Goal: Book appointment/travel/reservation

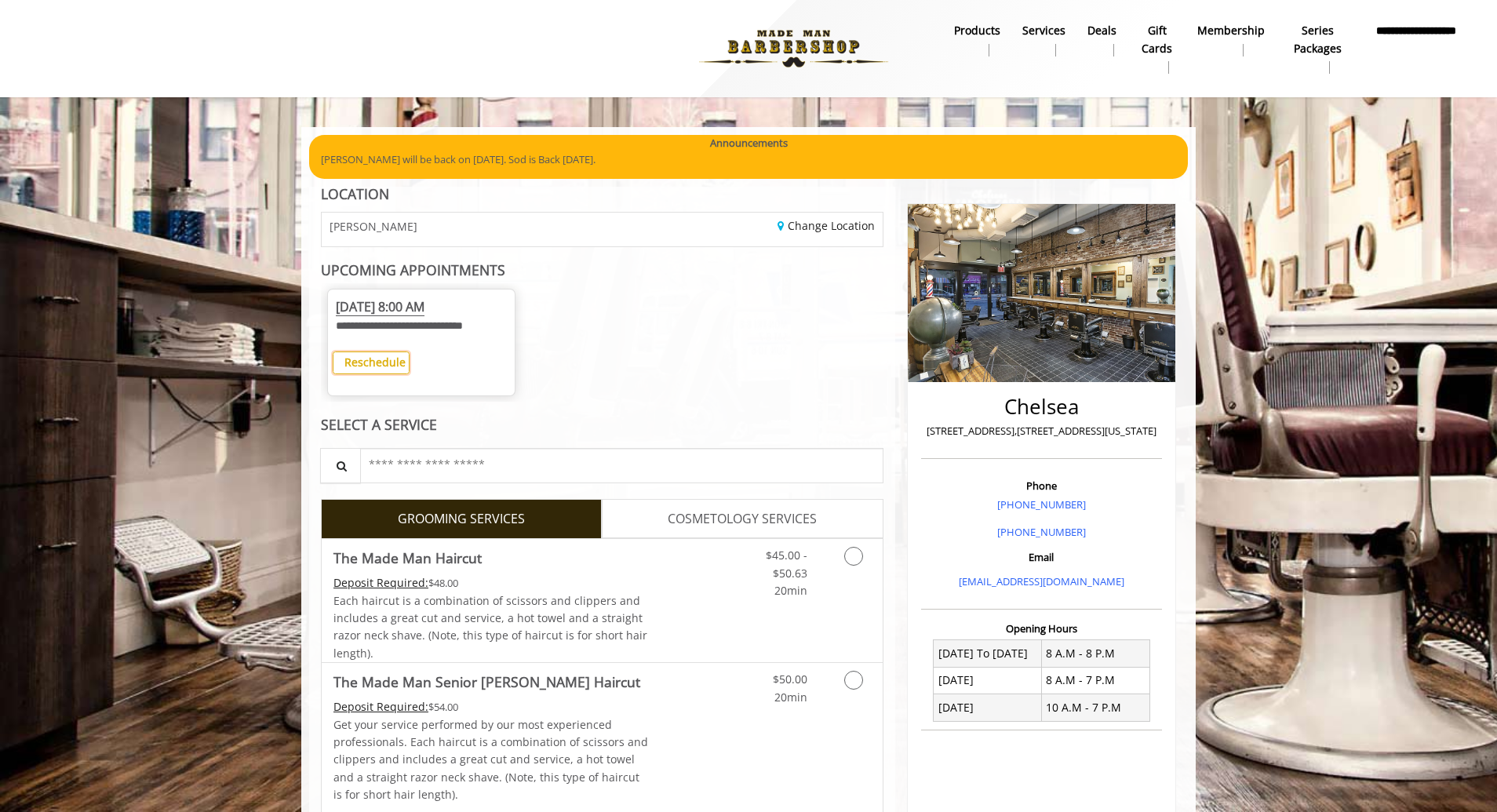
click at [378, 369] on b "Reschedule" at bounding box center [375, 362] width 61 height 14
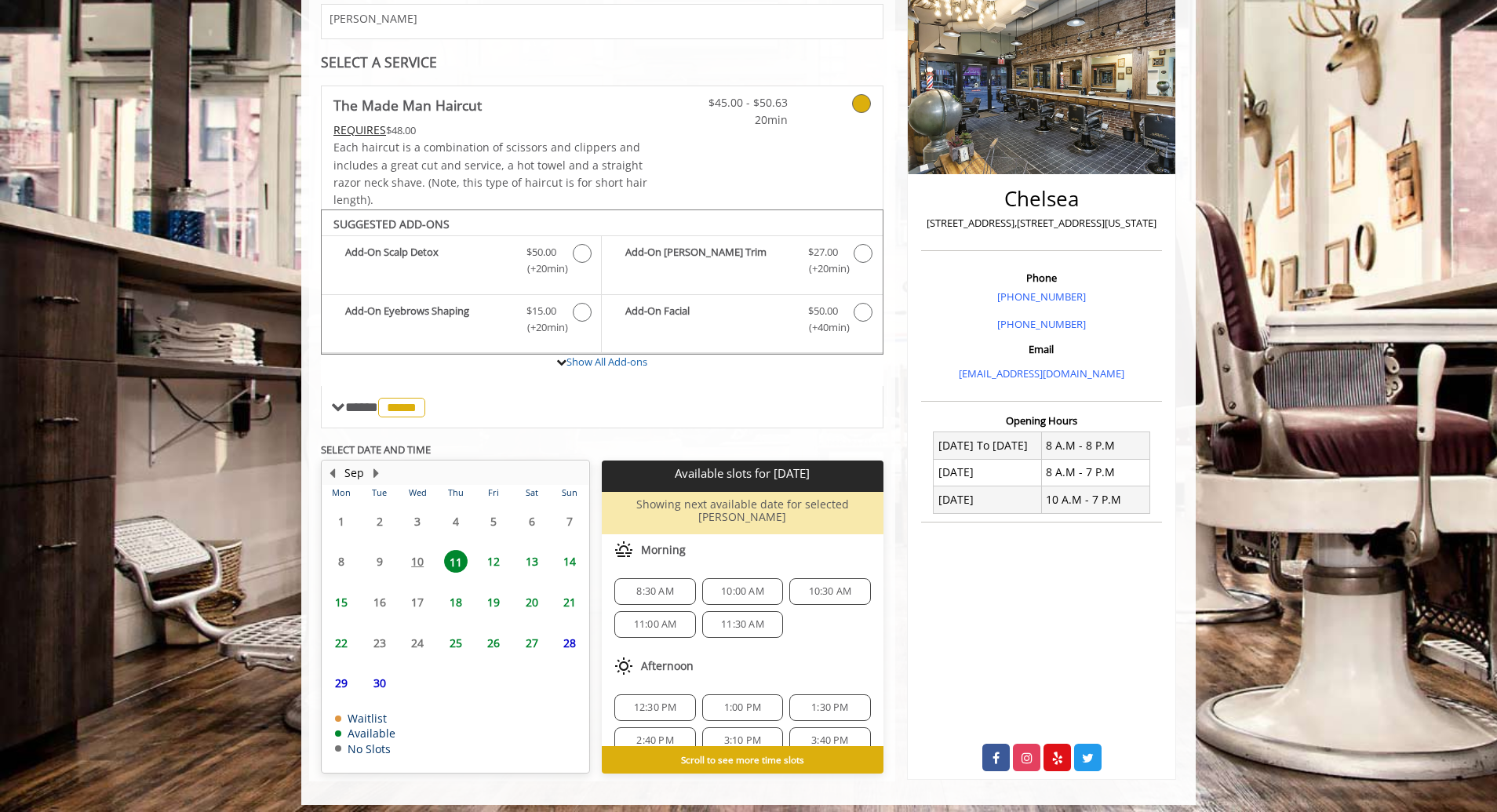
scroll to position [215, 0]
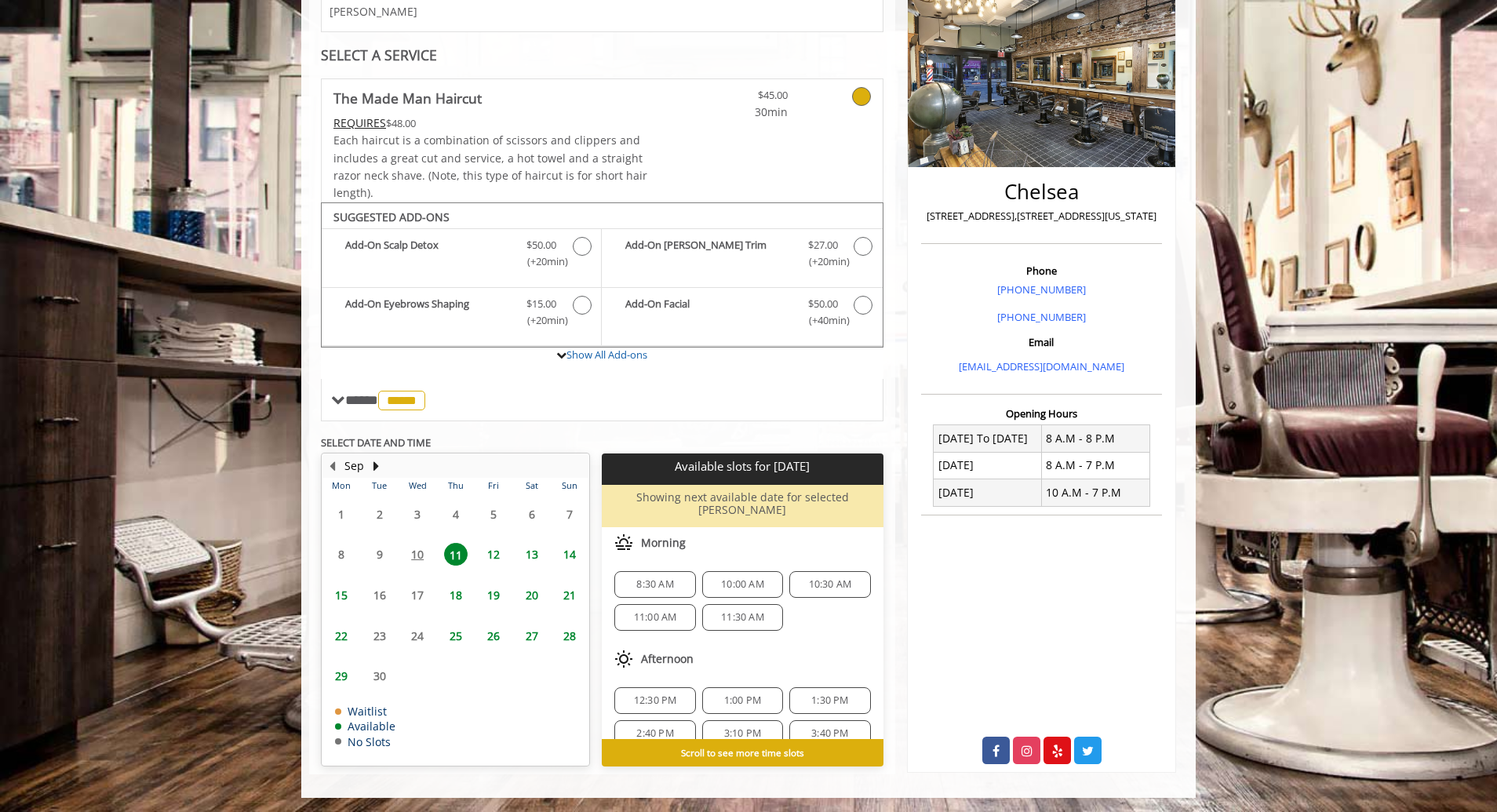
click at [487, 548] on span "12" at bounding box center [494, 554] width 24 height 23
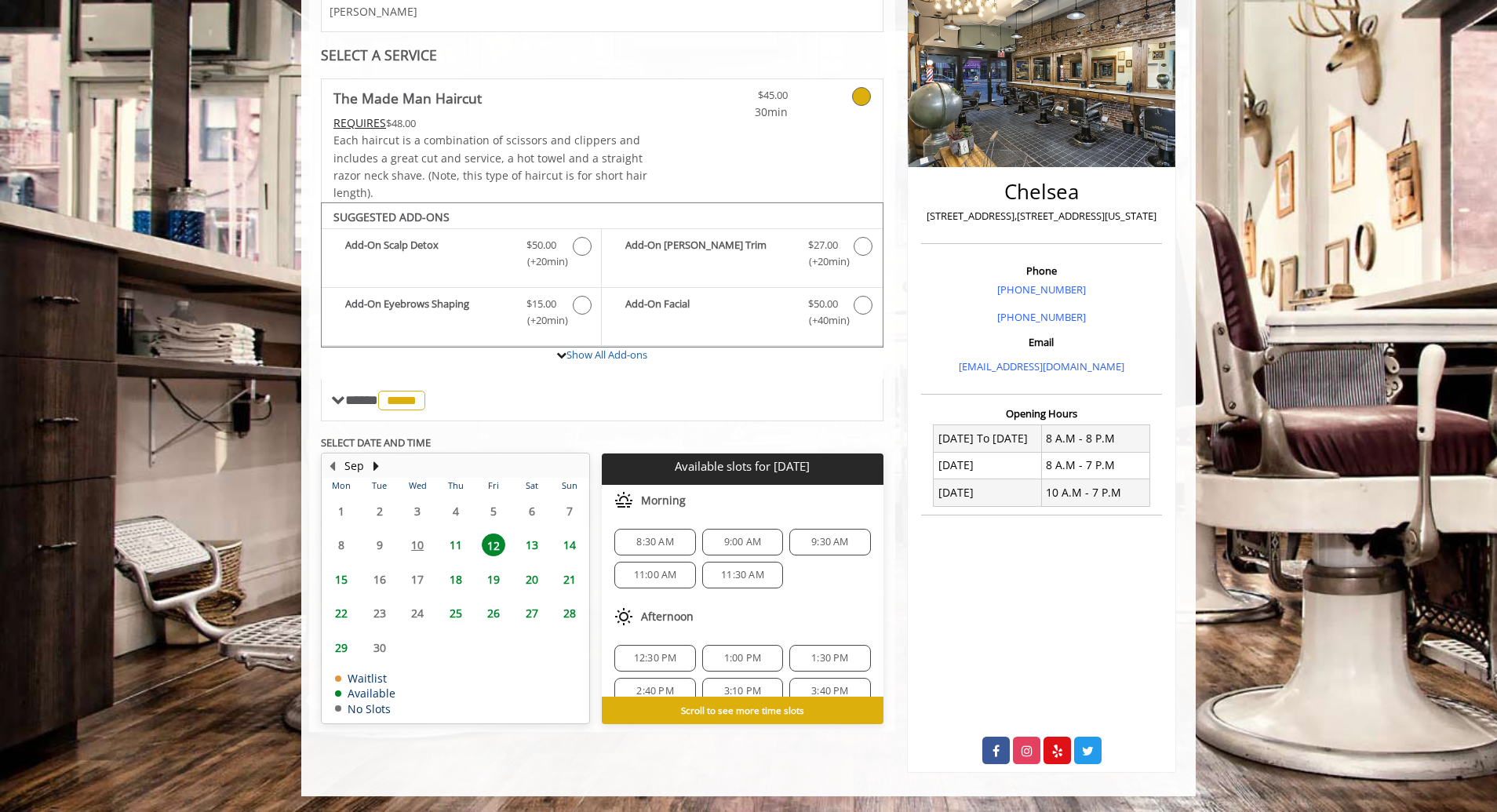
click at [452, 535] on span "11" at bounding box center [456, 544] width 24 height 23
click at [486, 548] on span "12" at bounding box center [494, 544] width 24 height 23
click at [445, 542] on span "11" at bounding box center [456, 544] width 24 height 23
click at [651, 548] on span "8:30 AM" at bounding box center [654, 542] width 37 height 13
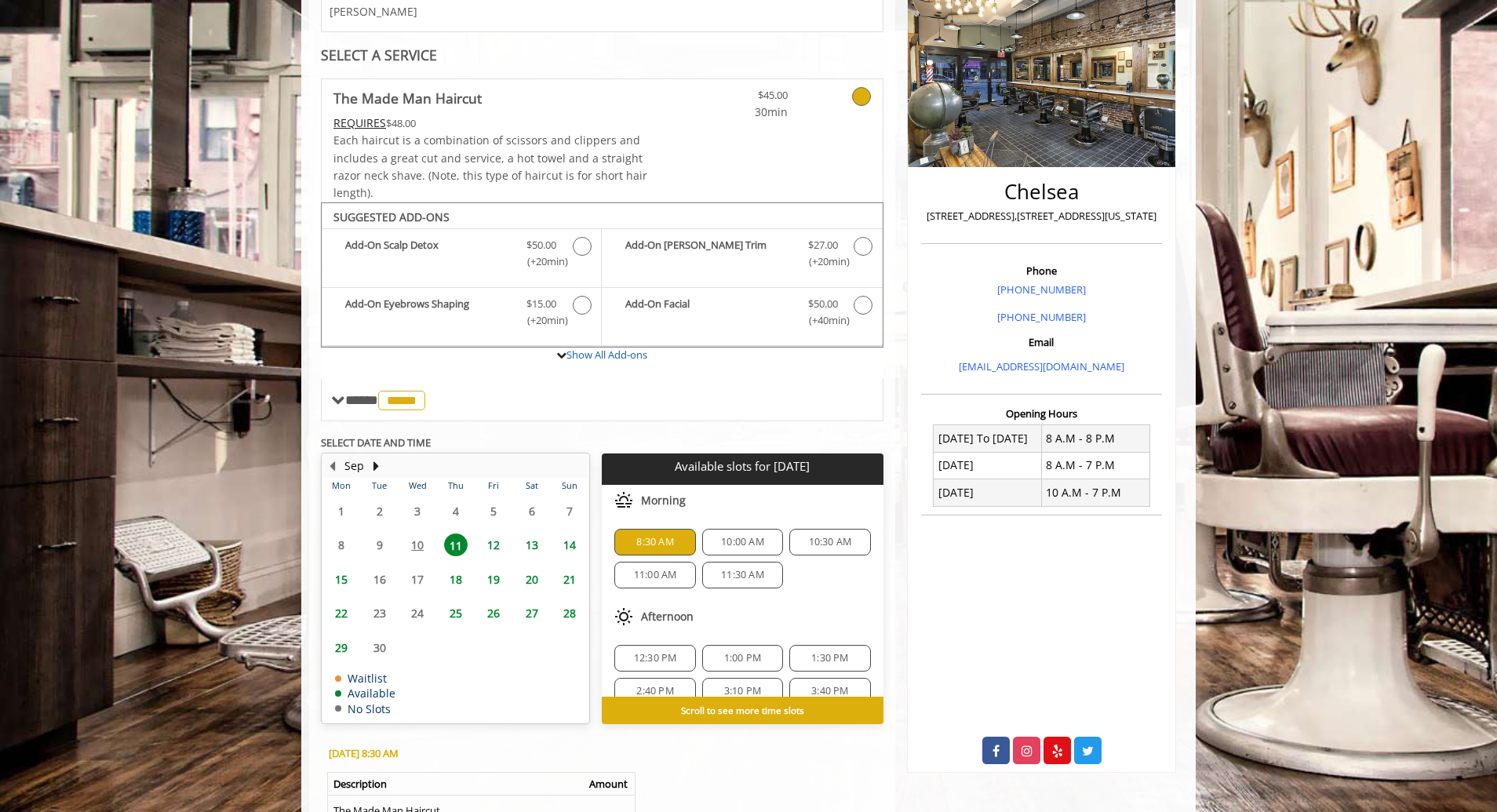
scroll to position [457, 0]
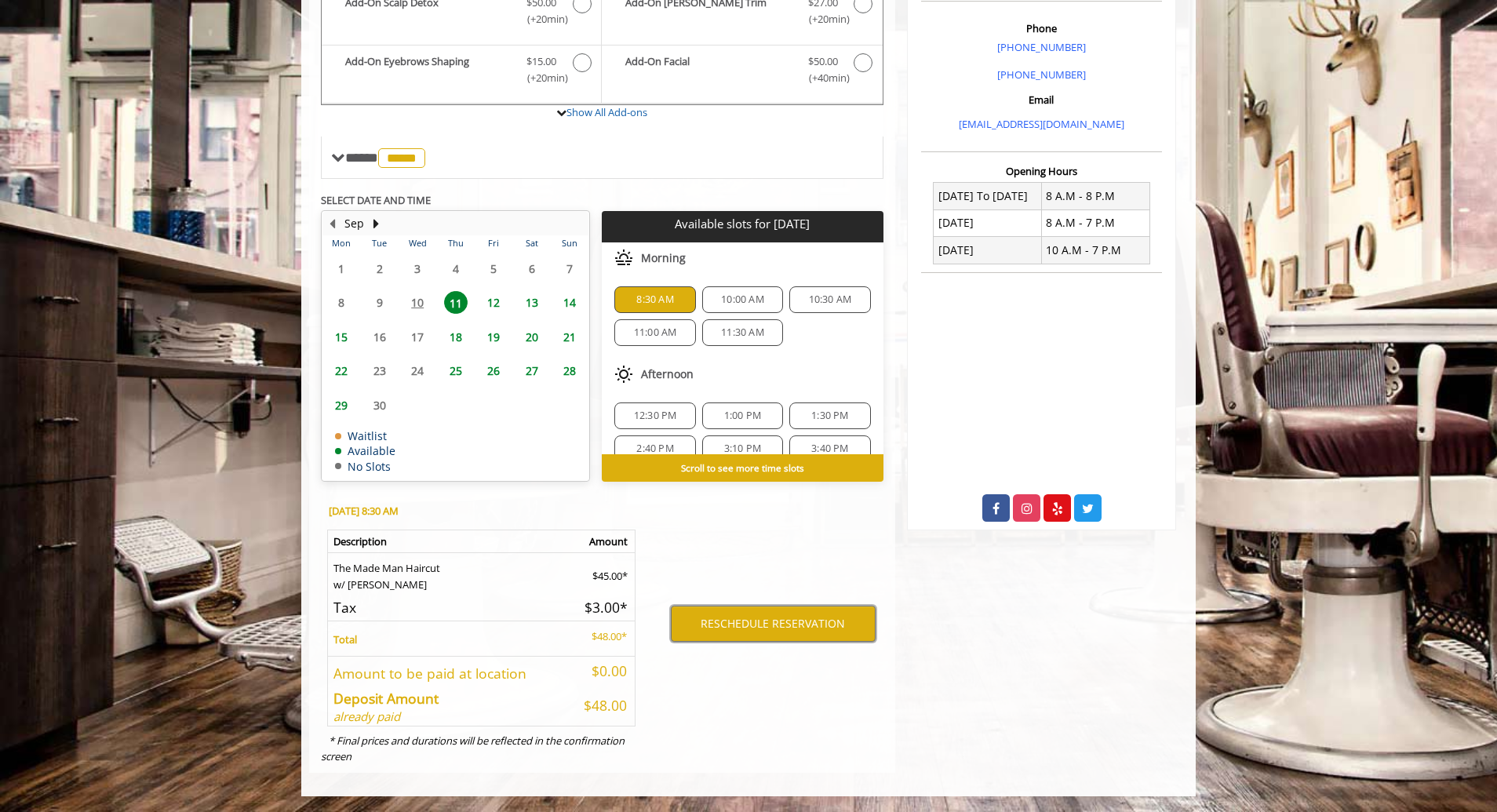
click at [763, 564] on button "RESCHEDULE RESERVATION" at bounding box center [773, 624] width 205 height 36
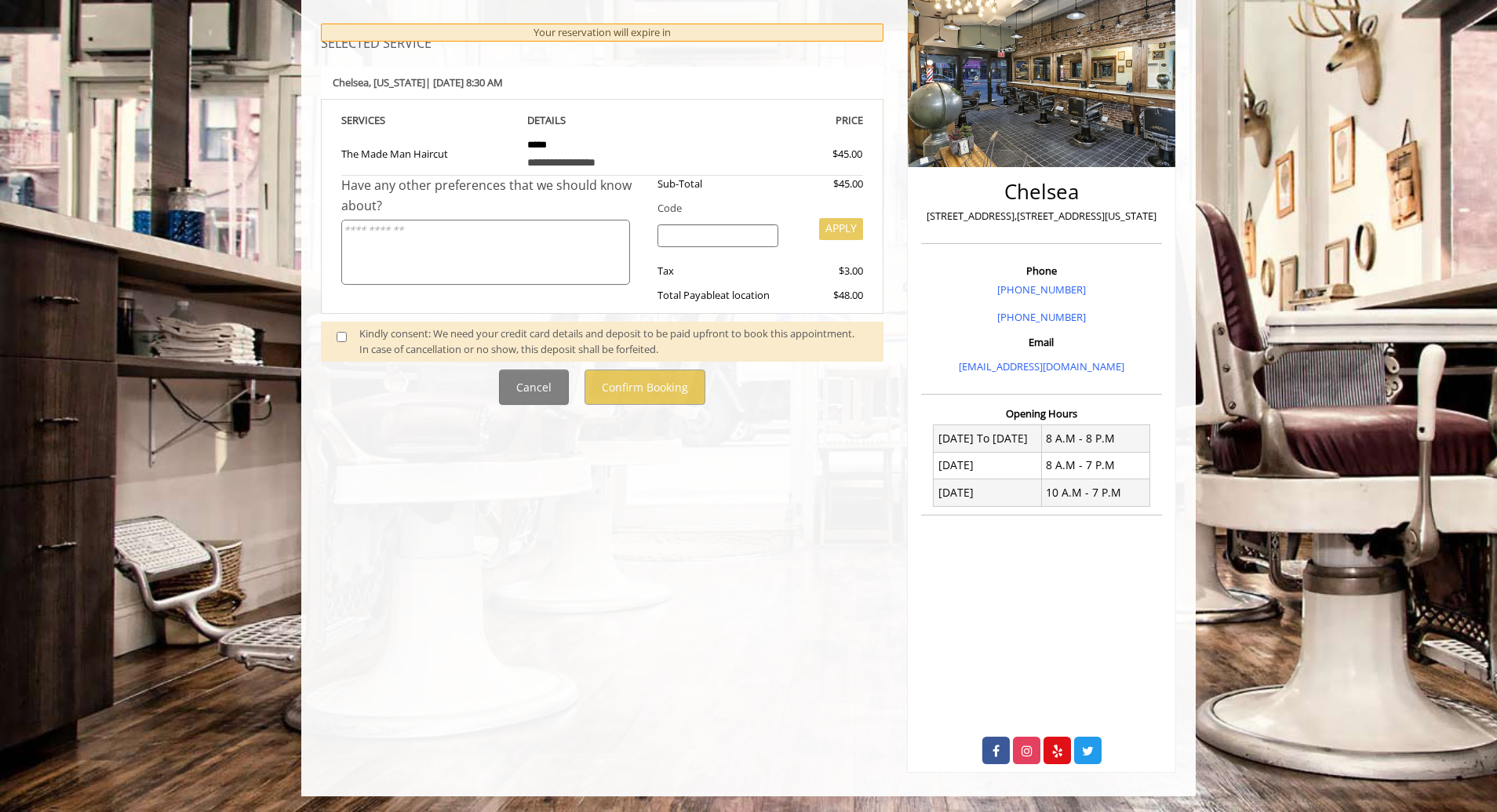
scroll to position [0, 0]
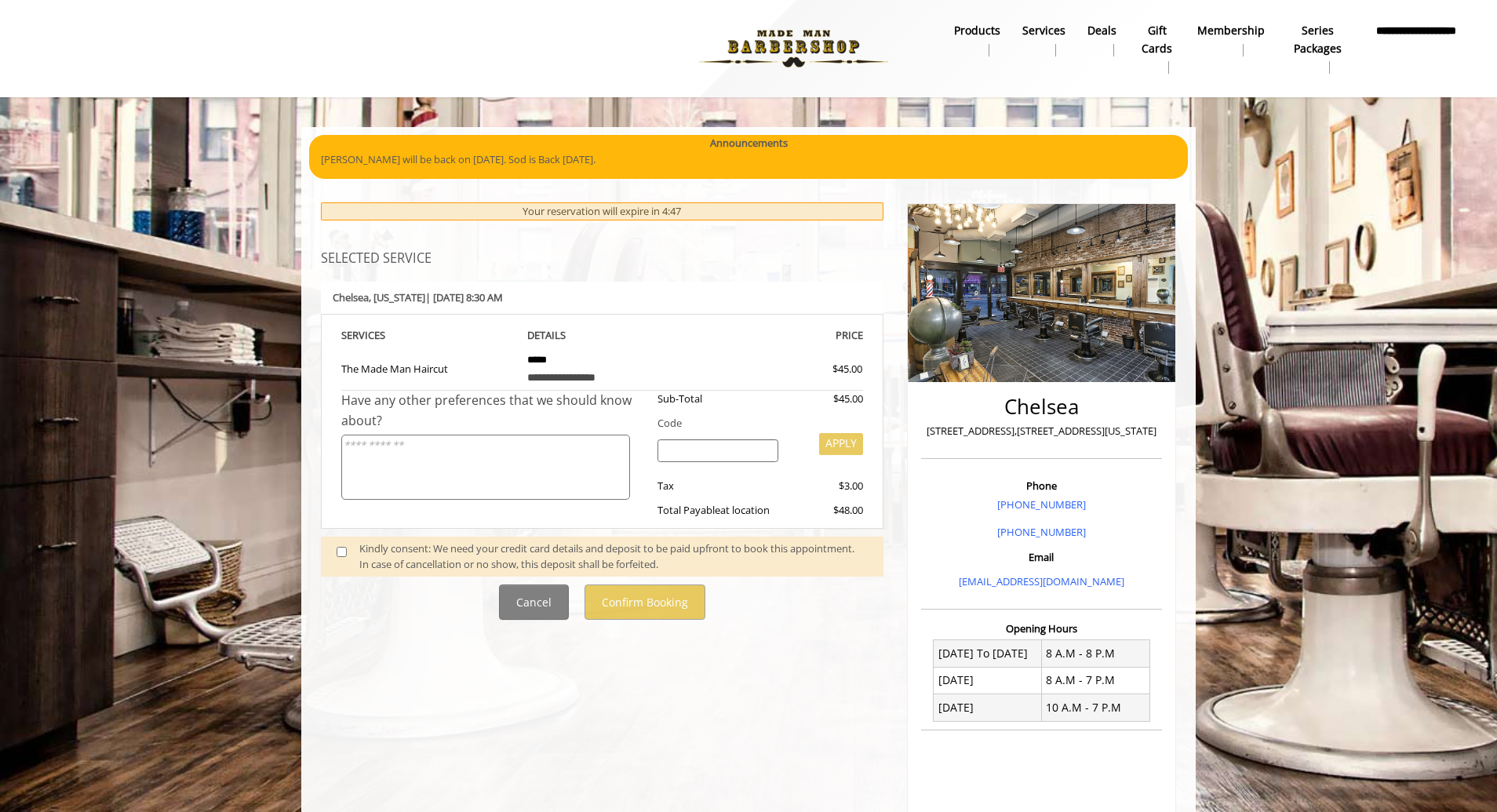
click at [337, 563] on span at bounding box center [348, 557] width 46 height 33
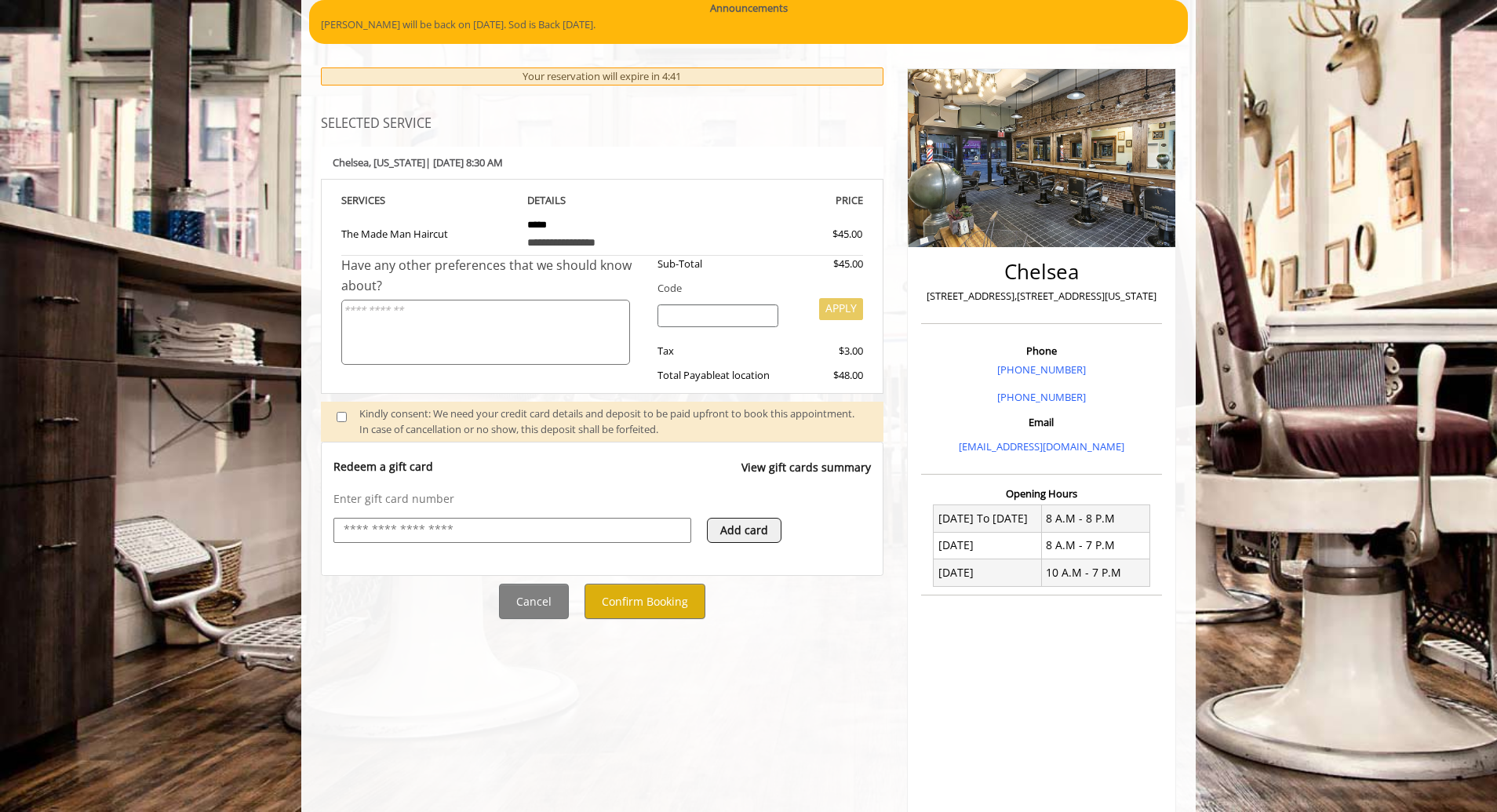
scroll to position [157, 0]
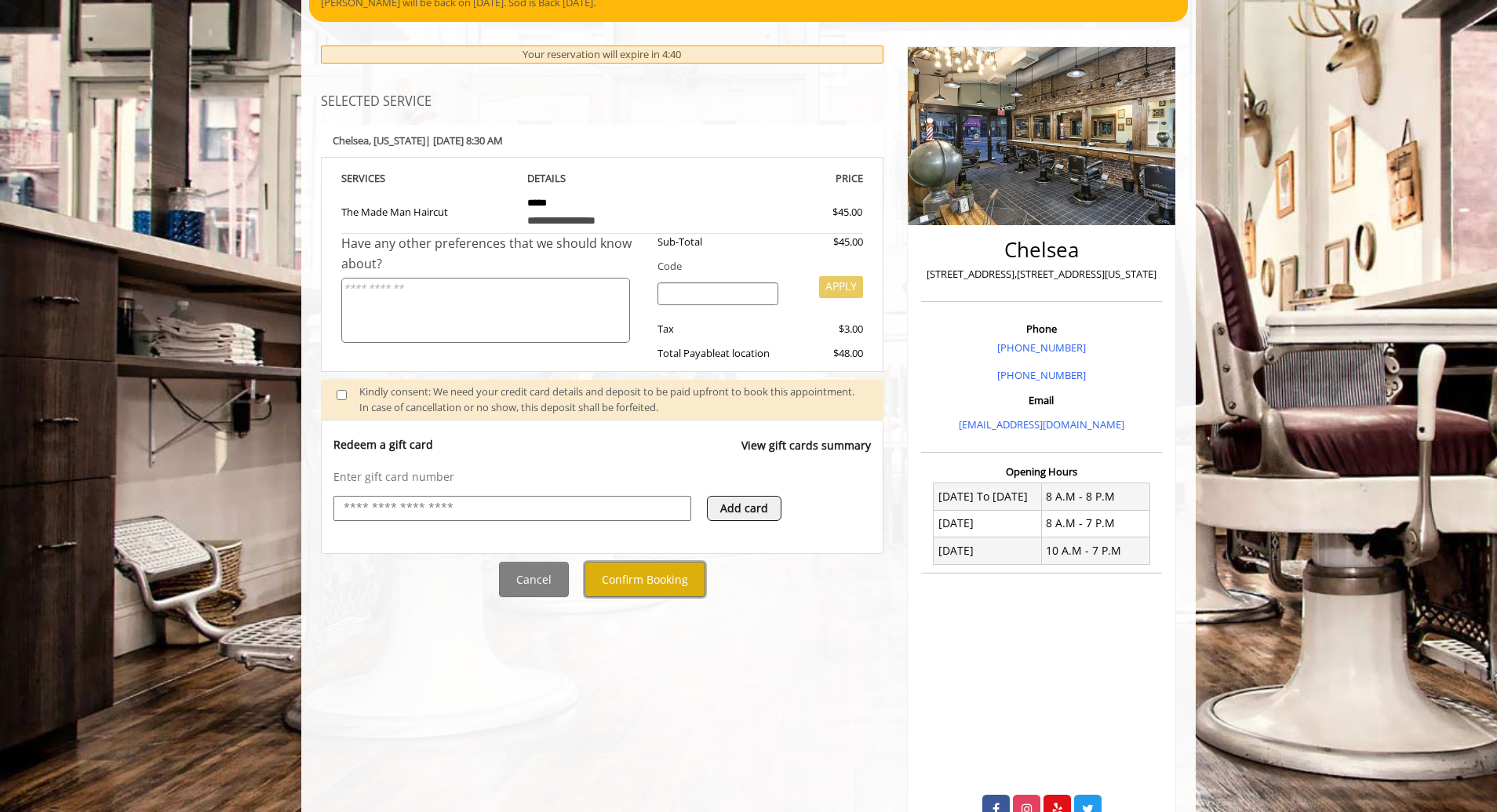
click at [639, 564] on button "Confirm Booking" at bounding box center [645, 578] width 121 height 35
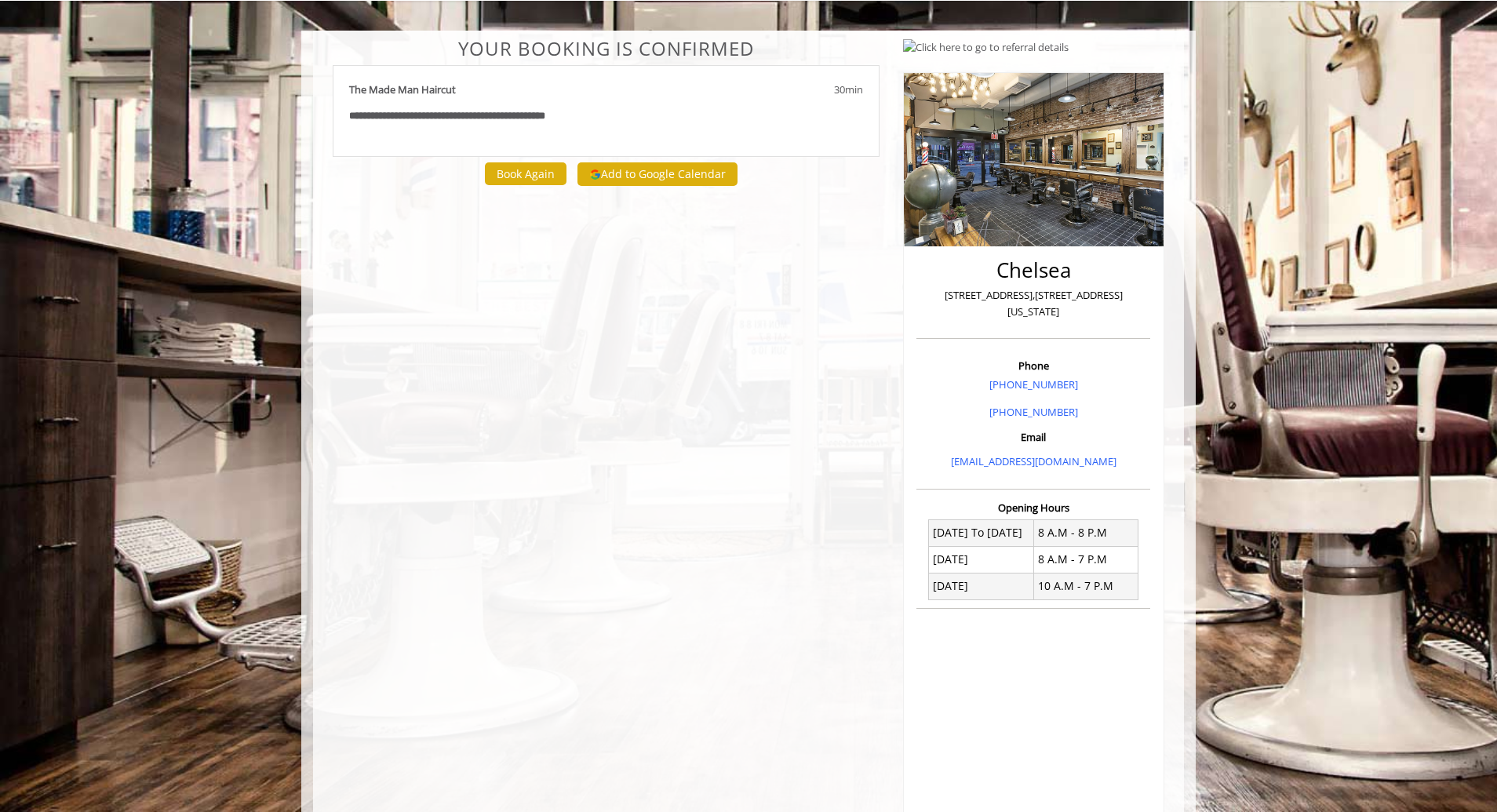
scroll to position [172, 0]
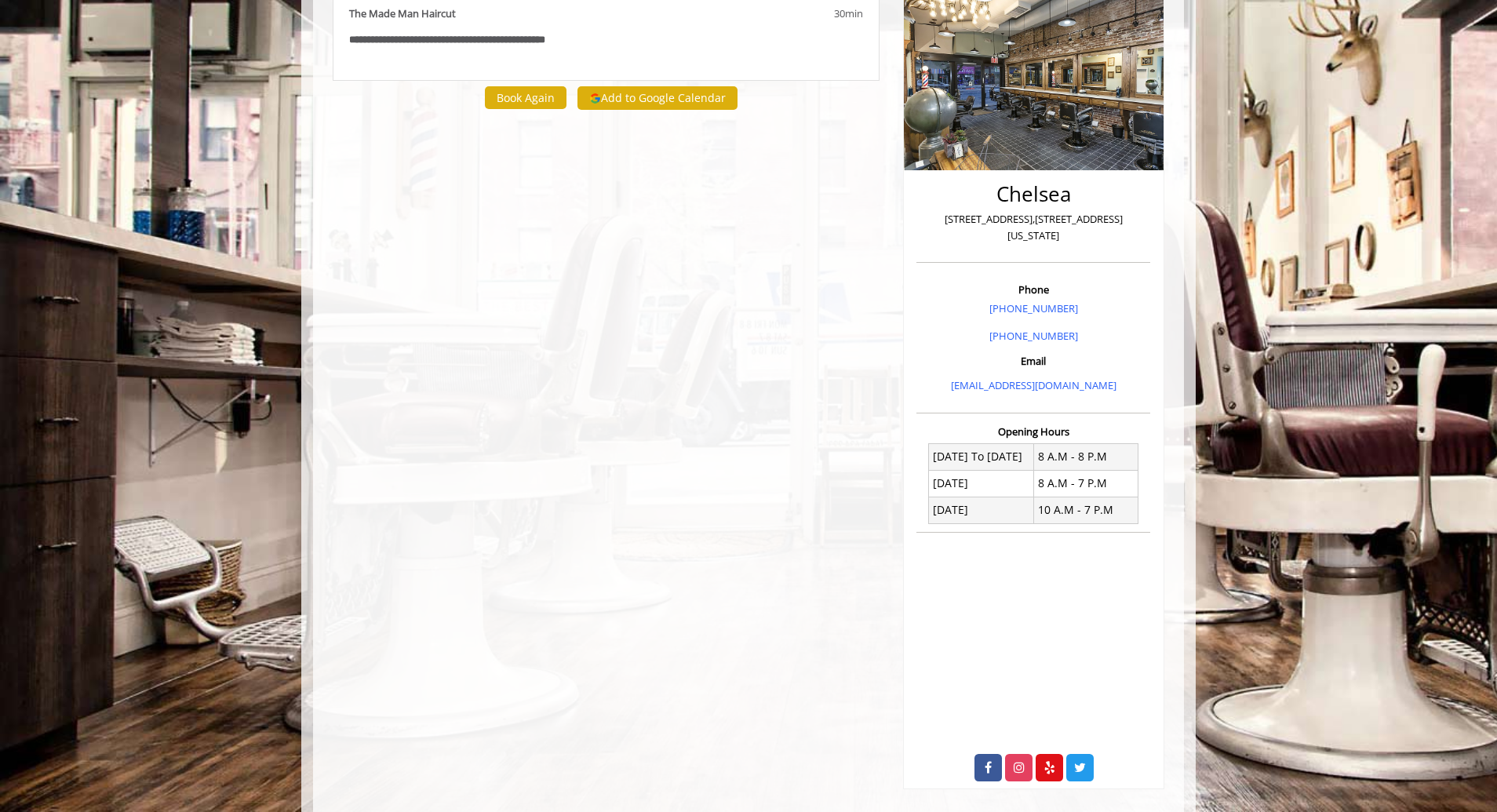
drag, startPoint x: 489, startPoint y: 337, endPoint x: 327, endPoint y: 206, distance: 208.3
click at [489, 337] on div "**********" at bounding box center [606, 375] width 571 height 826
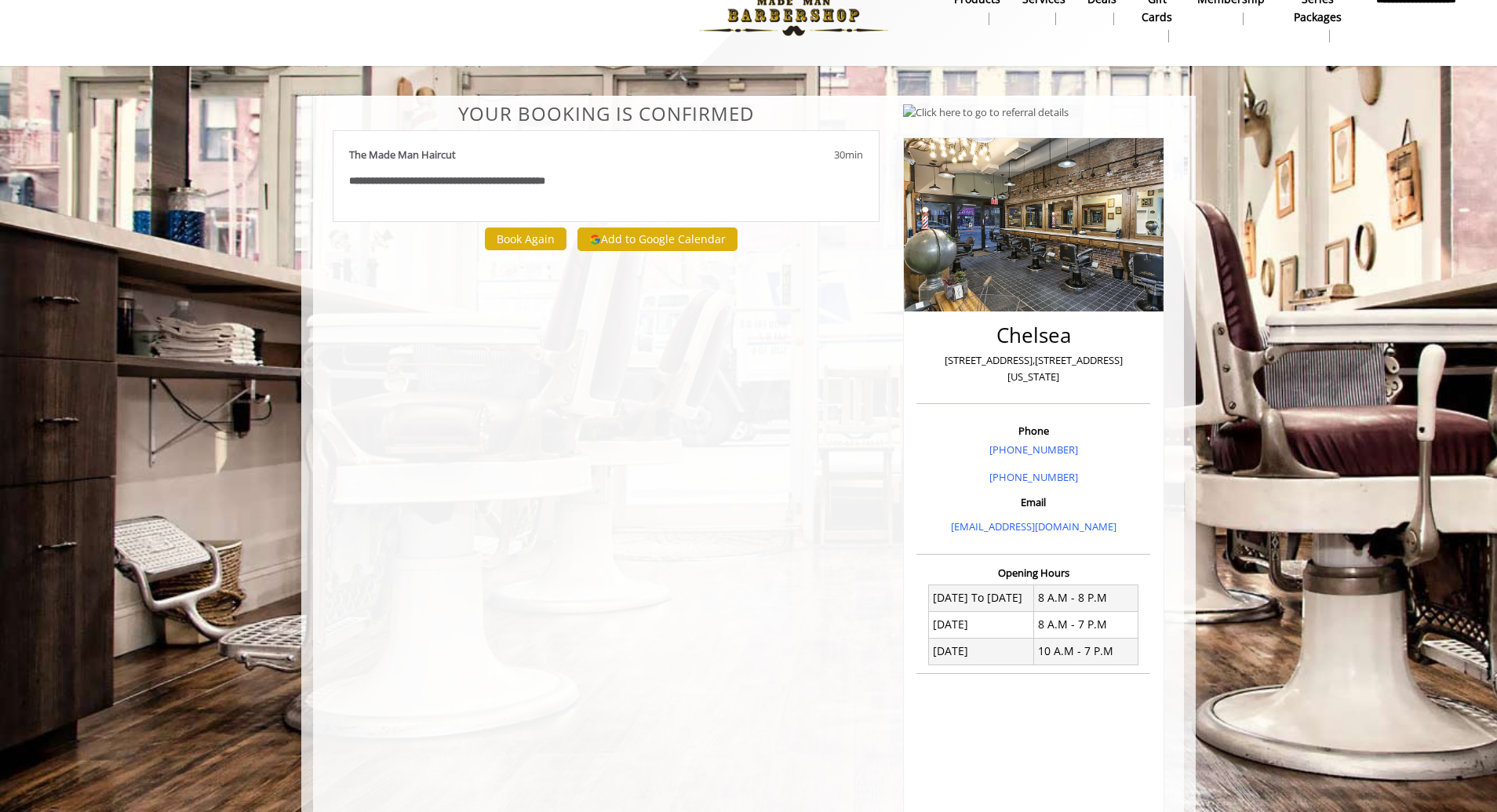
scroll to position [0, 0]
